Goal: Task Accomplishment & Management: Manage account settings

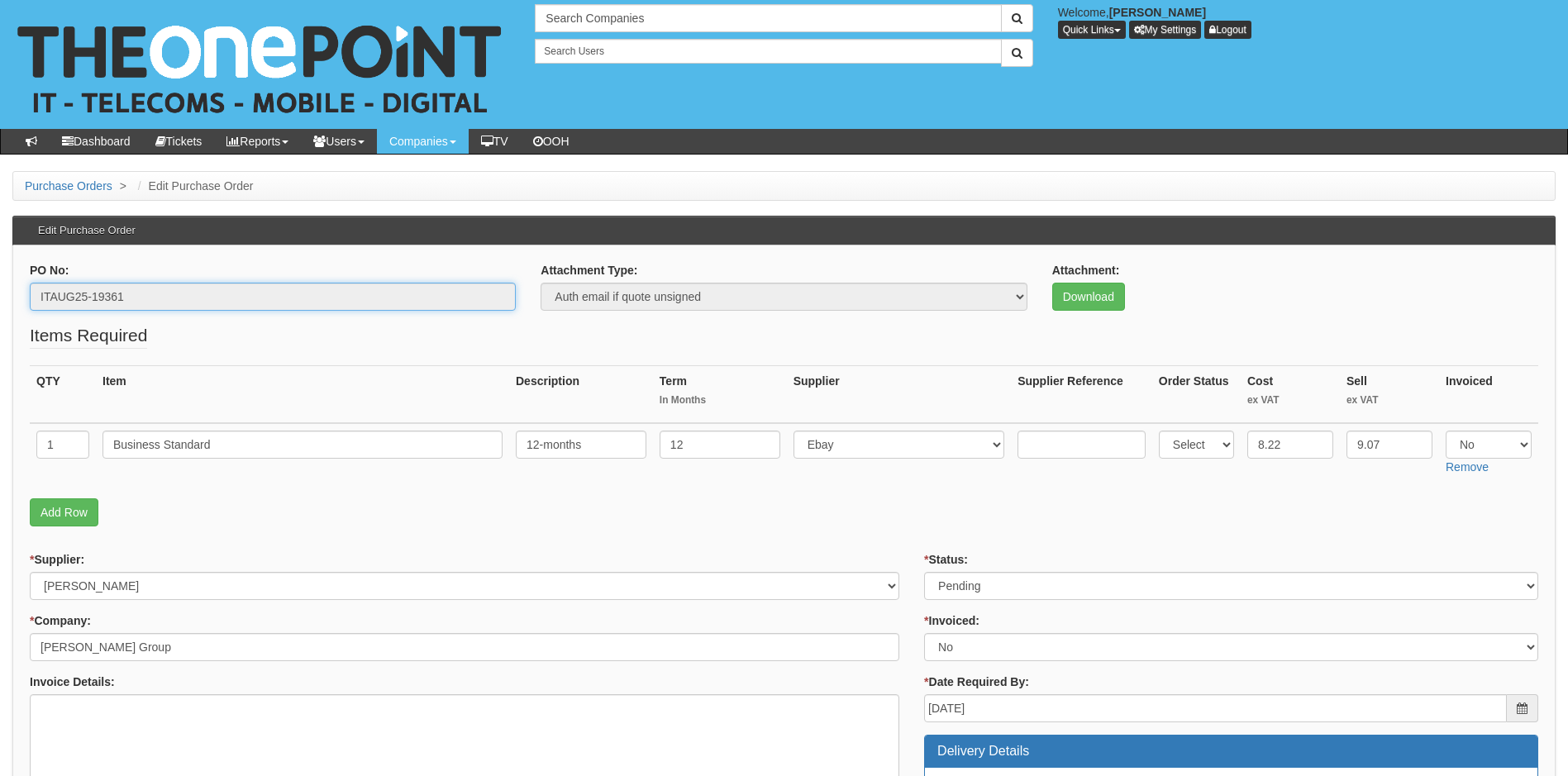
drag, startPoint x: 155, startPoint y: 299, endPoint x: -5, endPoint y: 326, distance: 162.3
drag, startPoint x: 131, startPoint y: 295, endPoint x: 22, endPoint y: 305, distance: 109.5
click at [22, 305] on div "PO No: ITAUG25-19364" at bounding box center [273, 292] width 511 height 61
